Goal: Navigation & Orientation: Go to known website

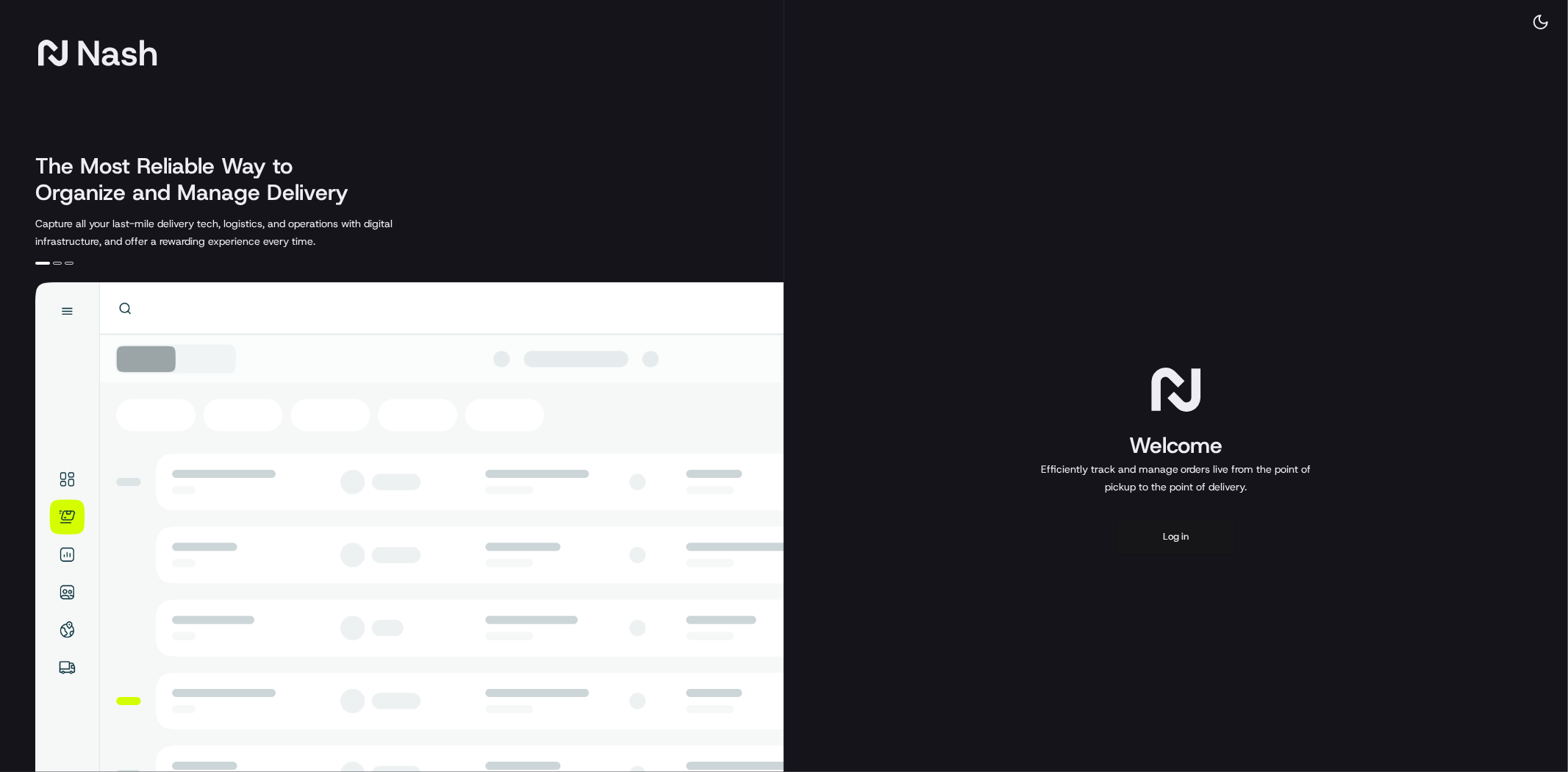
click at [1185, 536] on button "Log in" at bounding box center [1177, 537] width 118 height 36
